Goal: Task Accomplishment & Management: Use online tool/utility

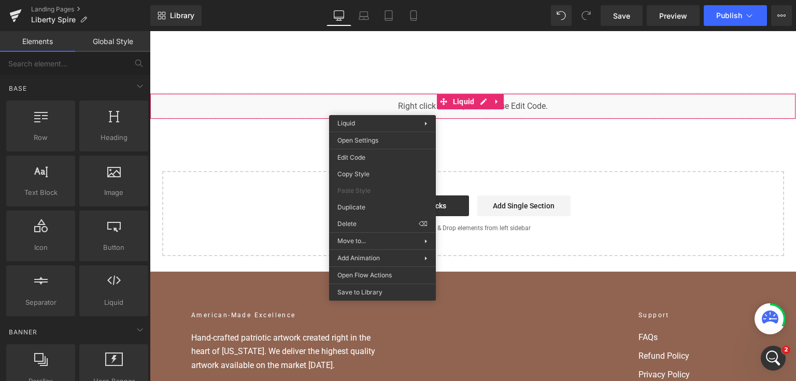
scroll to position [2, 0]
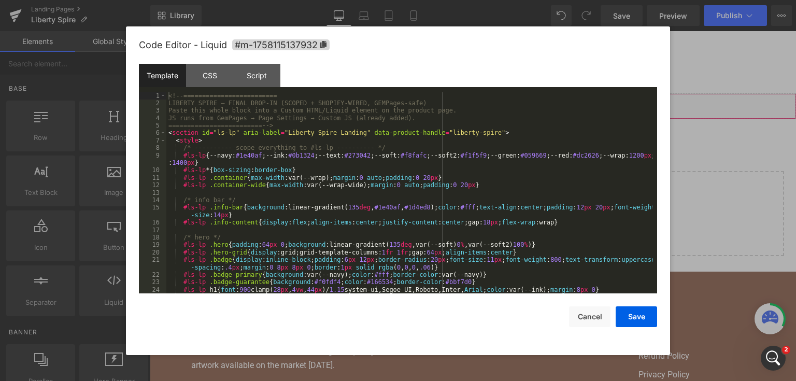
click at [373, 0] on div "You are previewing how the will restyle your page. You can not edit Elements in…" at bounding box center [398, 0] width 796 height 0
click at [261, 85] on div "Script" at bounding box center [256, 75] width 47 height 23
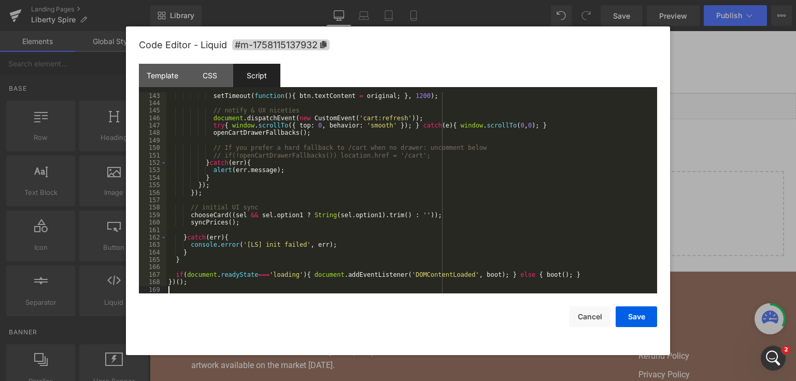
scroll to position [1097, 0]
click at [630, 315] on button "Save" at bounding box center [636, 316] width 41 height 21
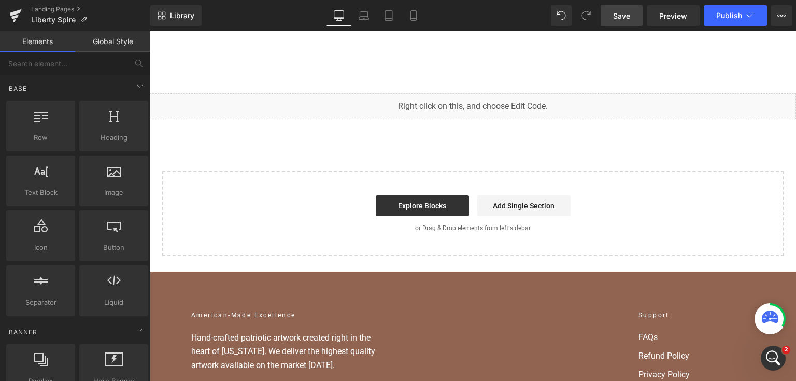
click at [620, 15] on span "Save" at bounding box center [621, 15] width 17 height 11
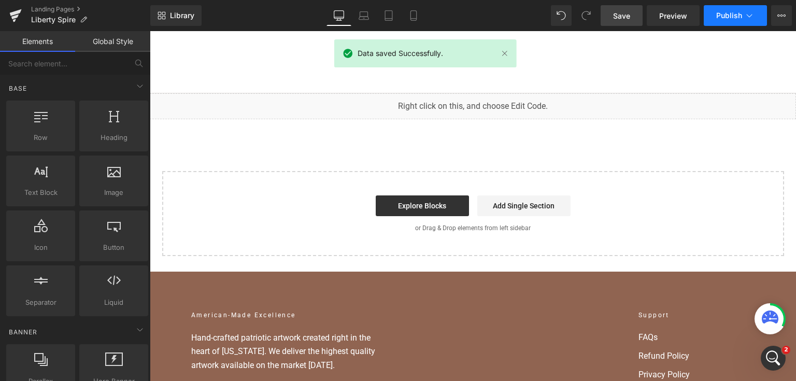
click at [758, 17] on button "Publish" at bounding box center [735, 15] width 63 height 21
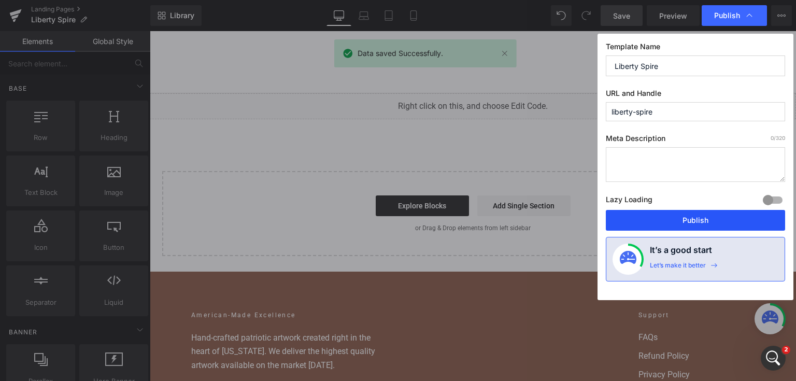
click at [687, 216] on button "Publish" at bounding box center [695, 220] width 179 height 21
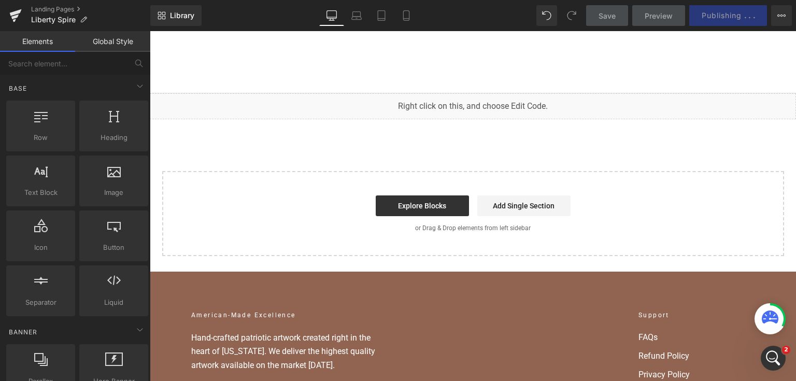
scroll to position [1839, 0]
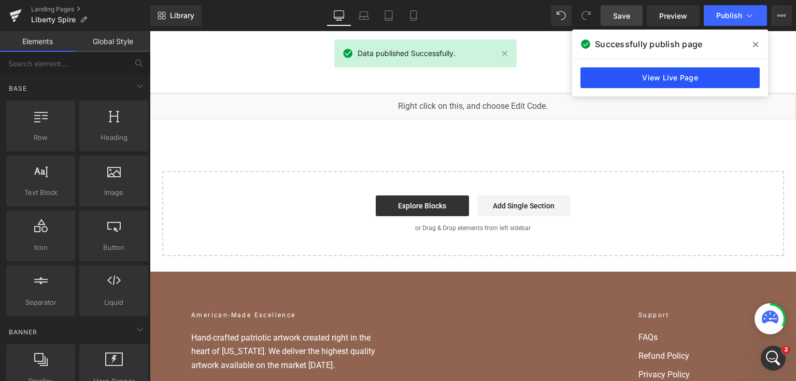
click at [693, 75] on link "View Live Page" at bounding box center [670, 77] width 179 height 21
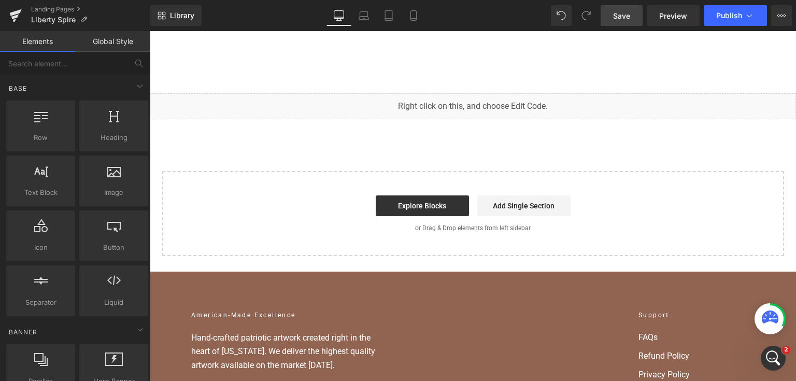
scroll to position [1812, 0]
click at [713, 15] on button "Publish" at bounding box center [735, 15] width 63 height 21
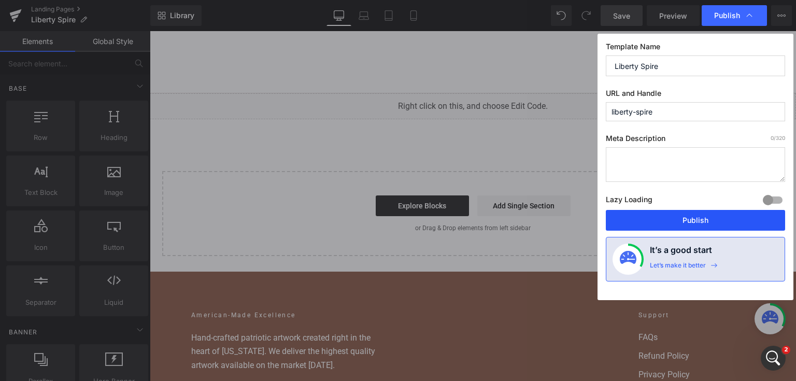
click at [691, 225] on button "Publish" at bounding box center [695, 220] width 179 height 21
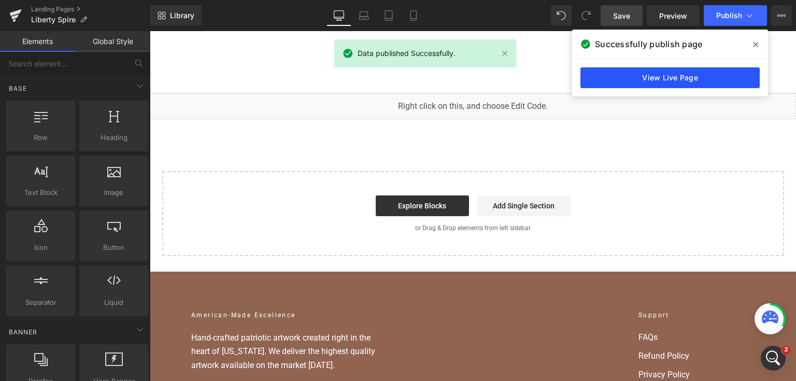
click at [637, 87] on link "View Live Page" at bounding box center [670, 77] width 179 height 21
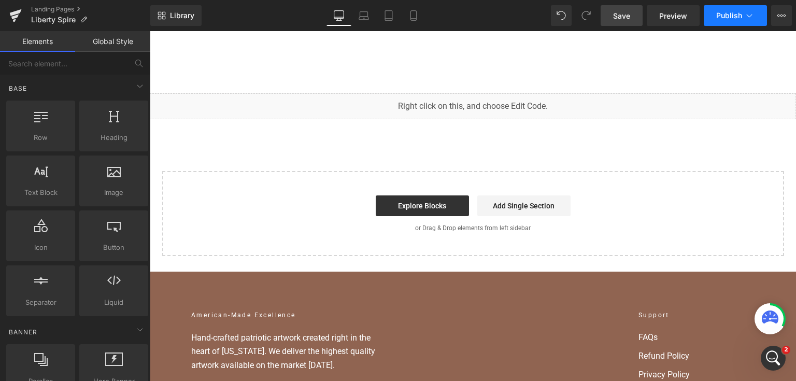
click at [725, 21] on button "Publish" at bounding box center [735, 15] width 63 height 21
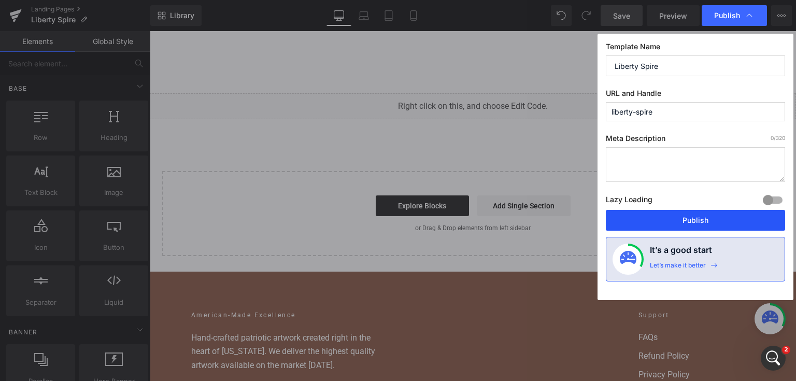
click at [690, 214] on button "Publish" at bounding box center [695, 220] width 179 height 21
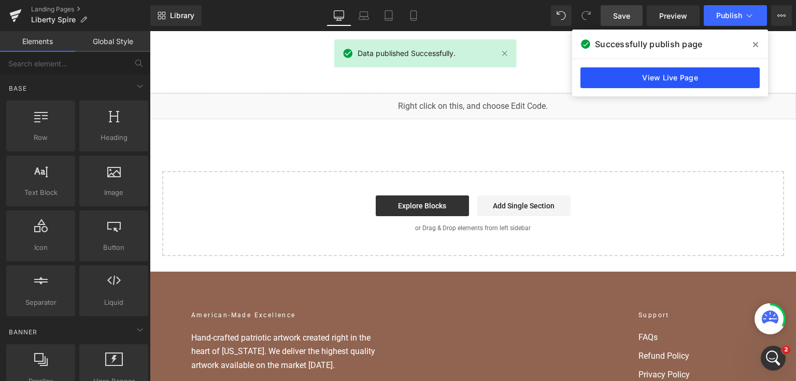
click at [632, 79] on link "View Live Page" at bounding box center [670, 77] width 179 height 21
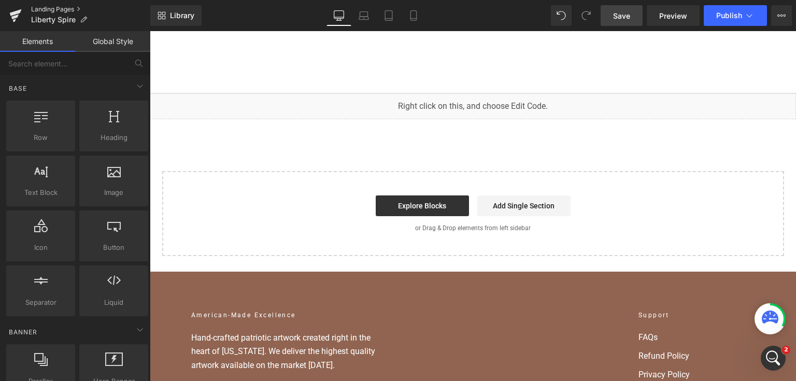
click at [37, 11] on link "Landing Pages" at bounding box center [90, 9] width 119 height 8
